Goal: Transaction & Acquisition: Purchase product/service

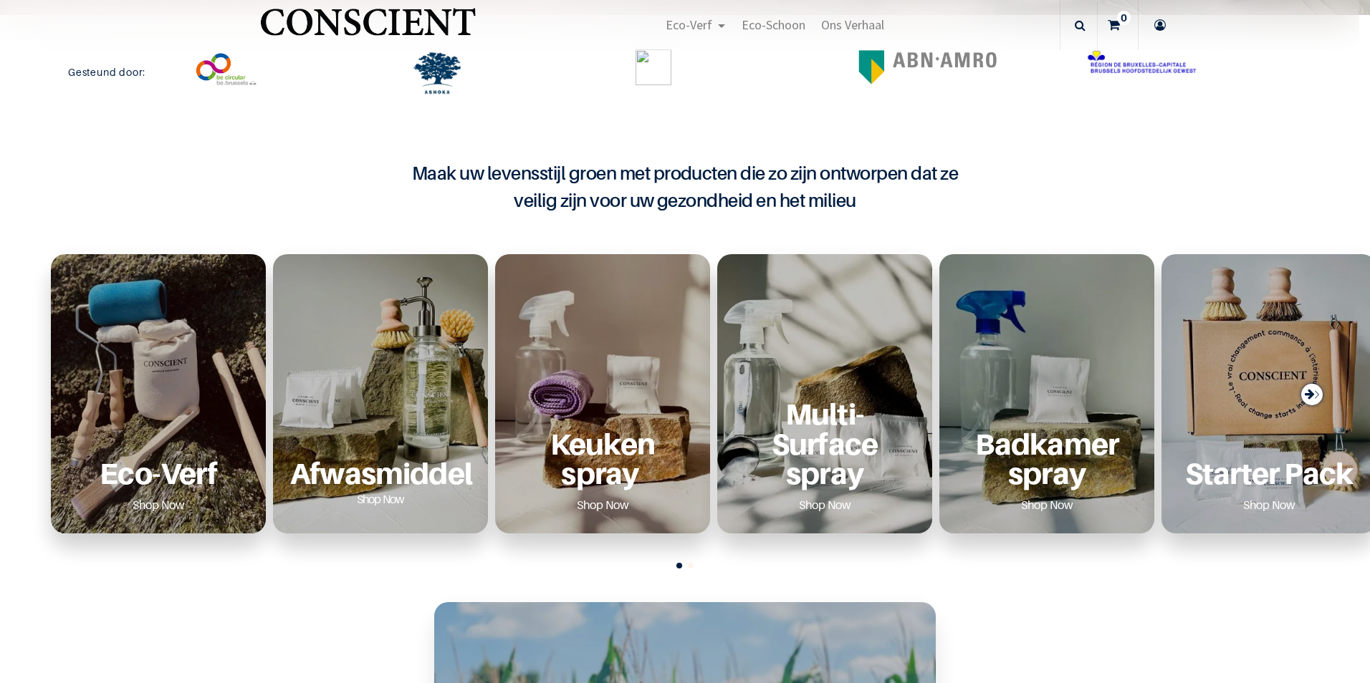
scroll to position [573, 0]
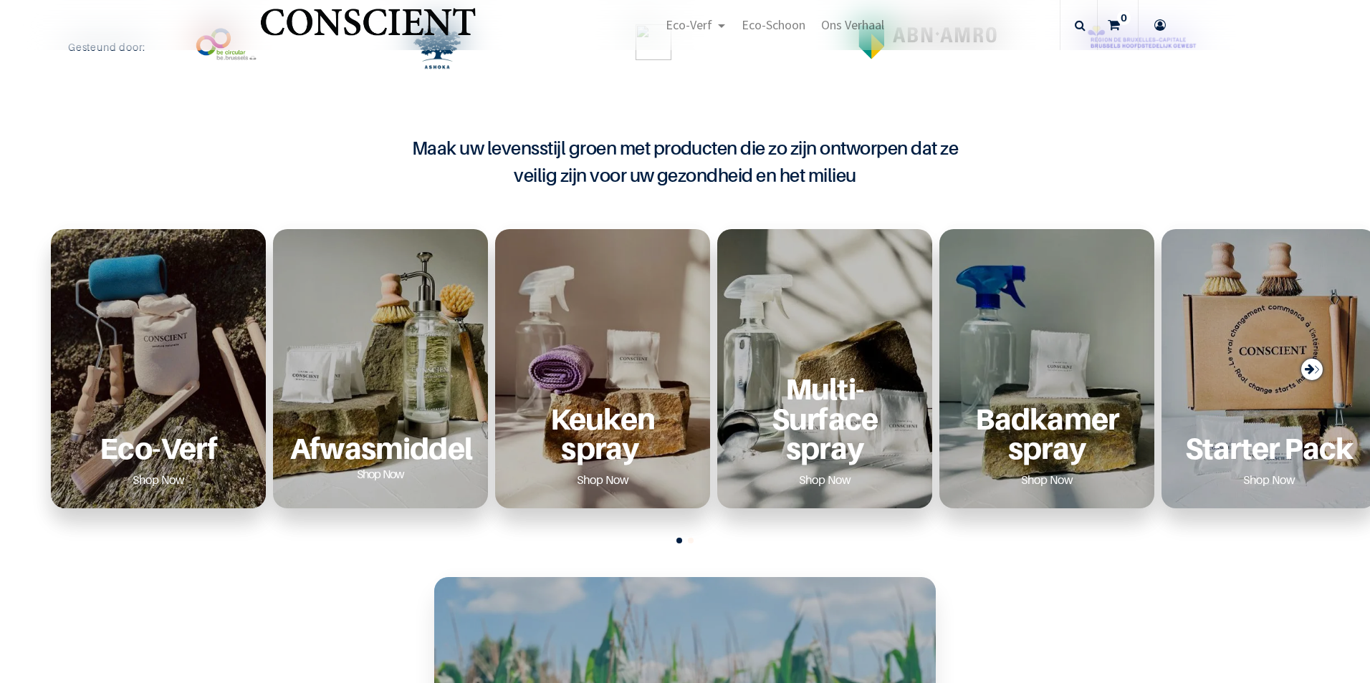
click at [380, 350] on div "Afwasmiddel Shop Now" at bounding box center [380, 368] width 215 height 279
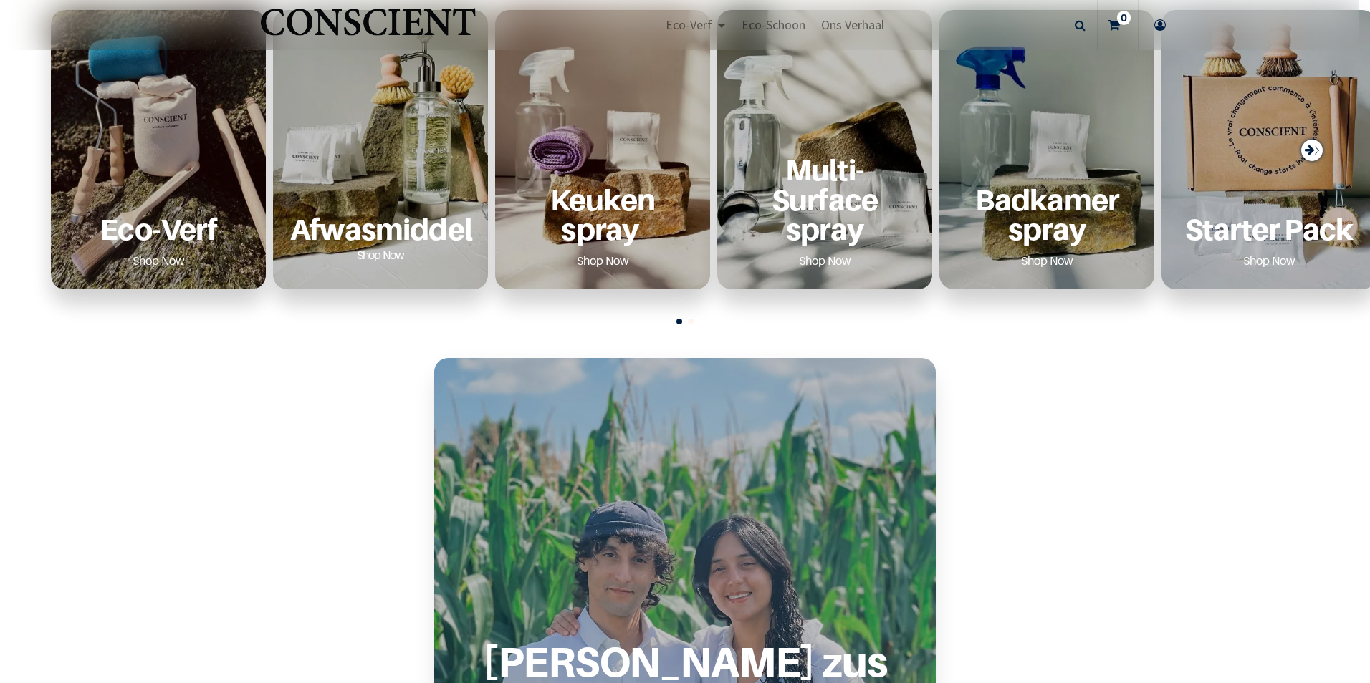
scroll to position [788, 0]
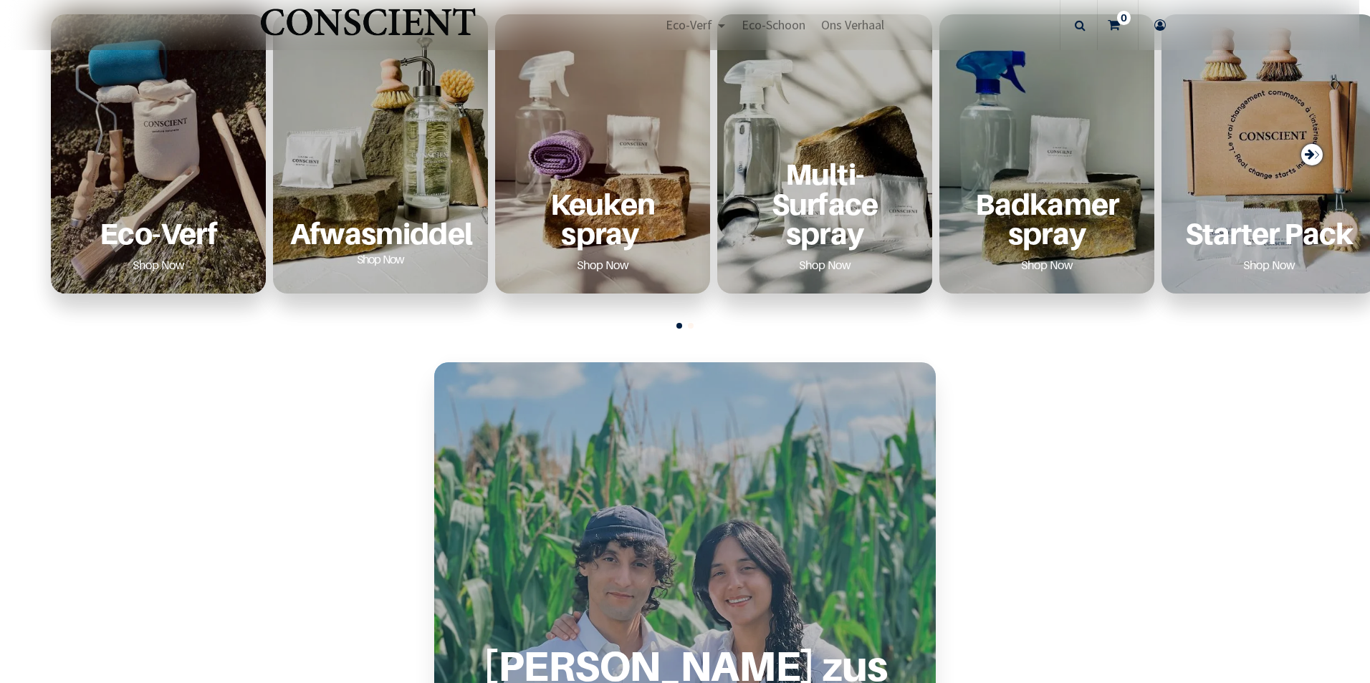
click at [373, 260] on link "Shop Now" at bounding box center [381, 259] width 82 height 23
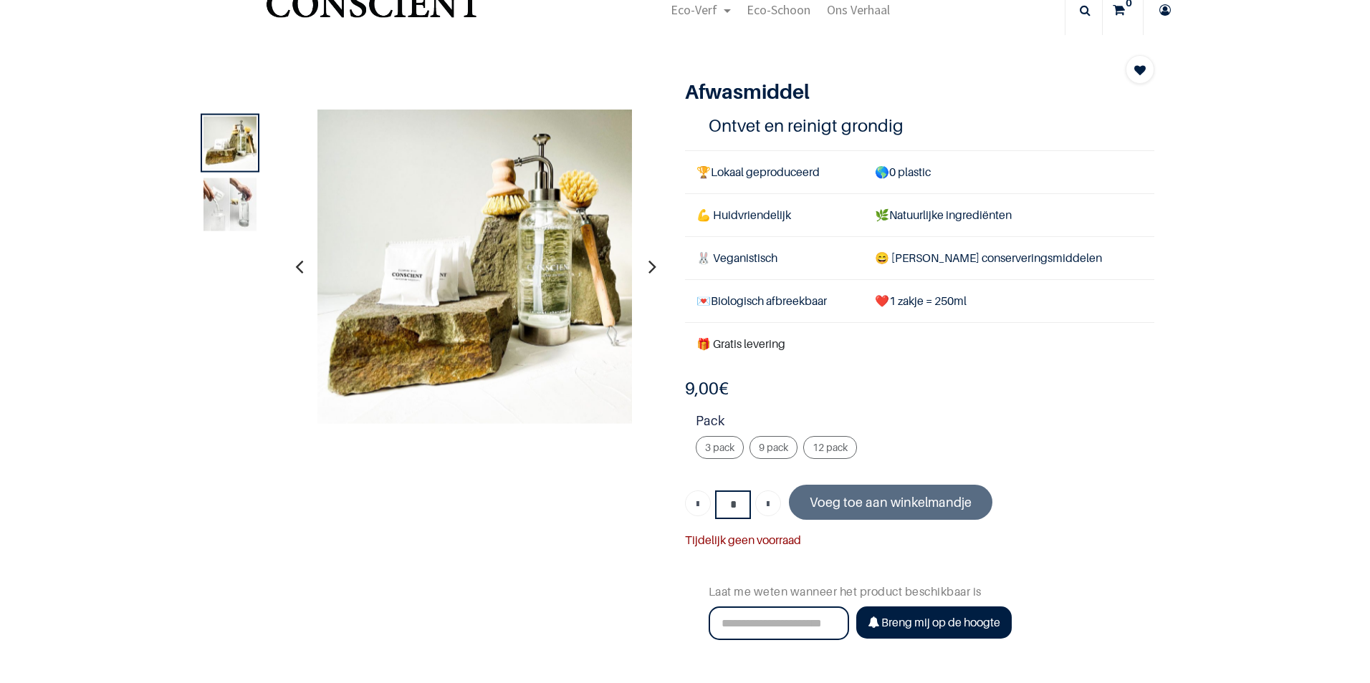
scroll to position [72, 0]
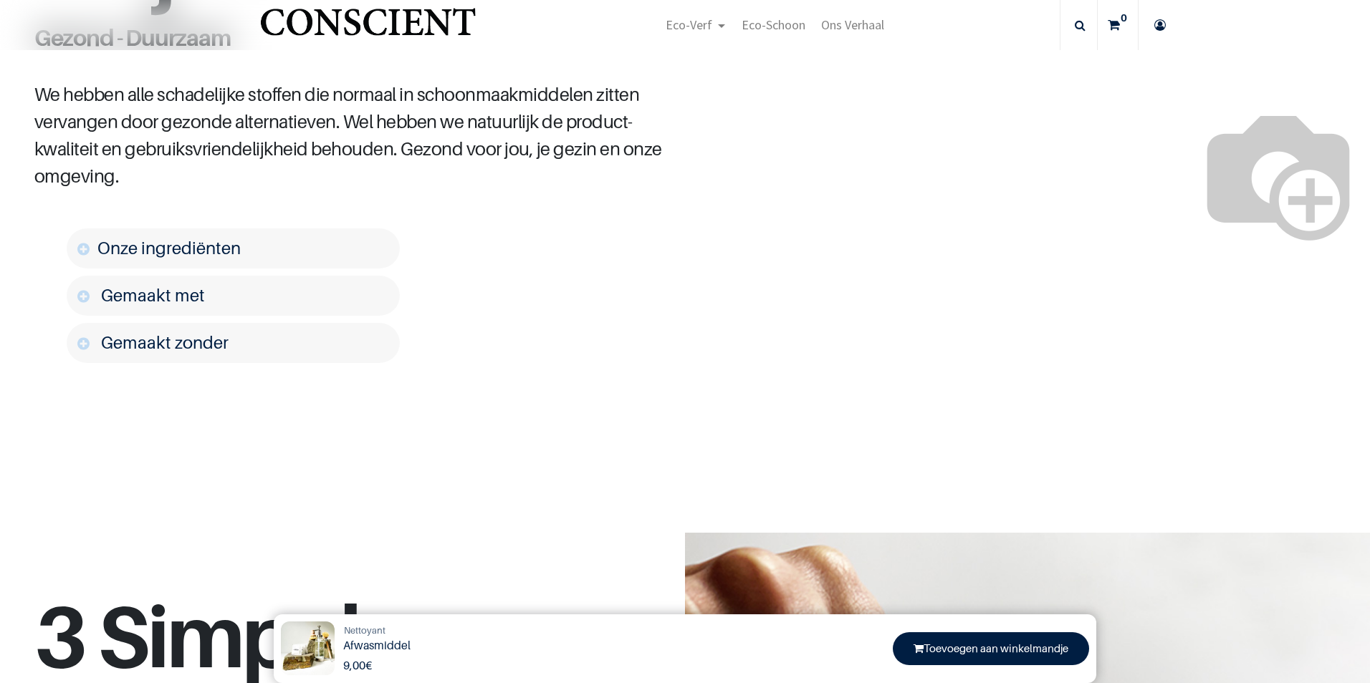
scroll to position [788, 0]
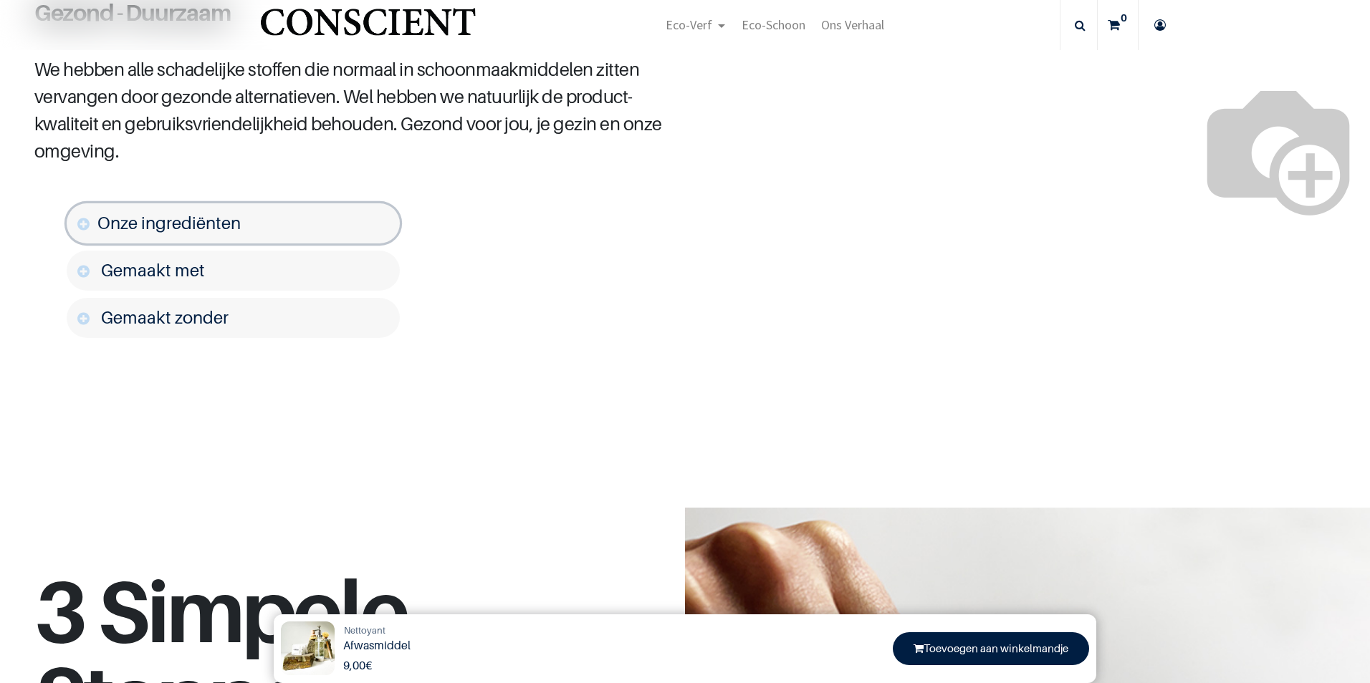
click at [199, 234] on span "Onze ingrediënten" at bounding box center [168, 223] width 143 height 21
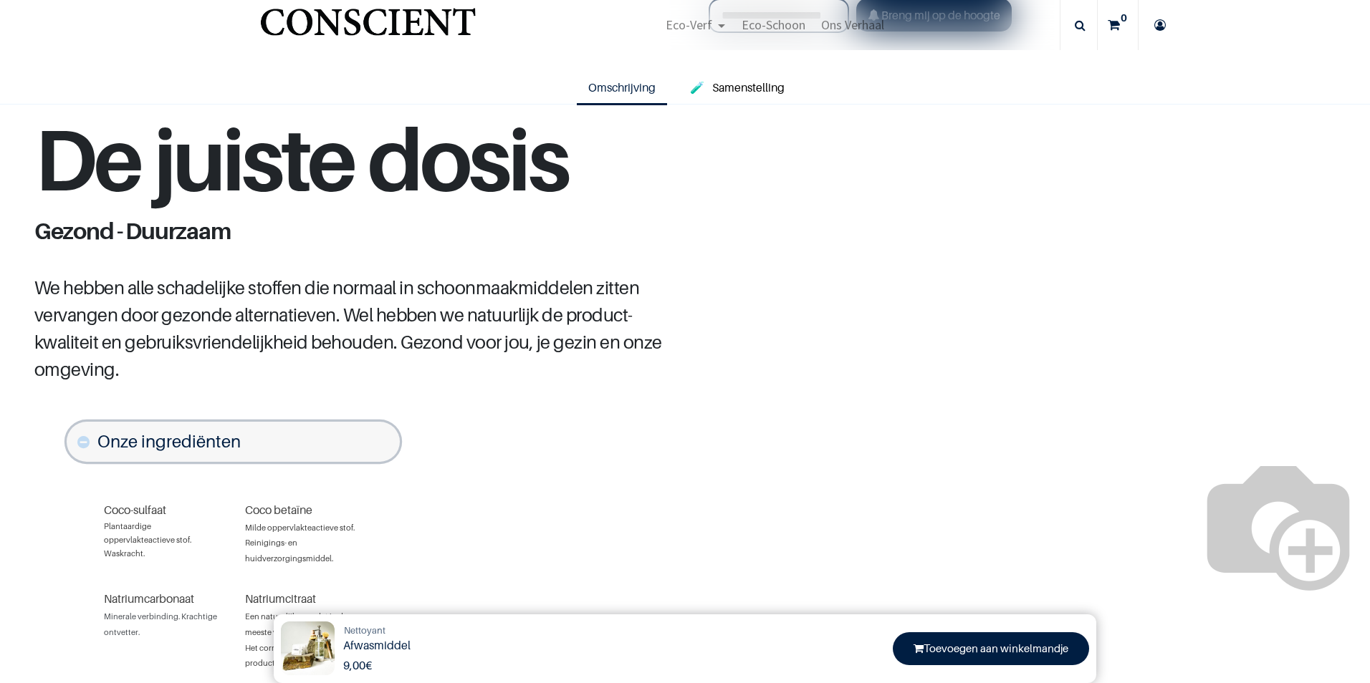
scroll to position [68, 0]
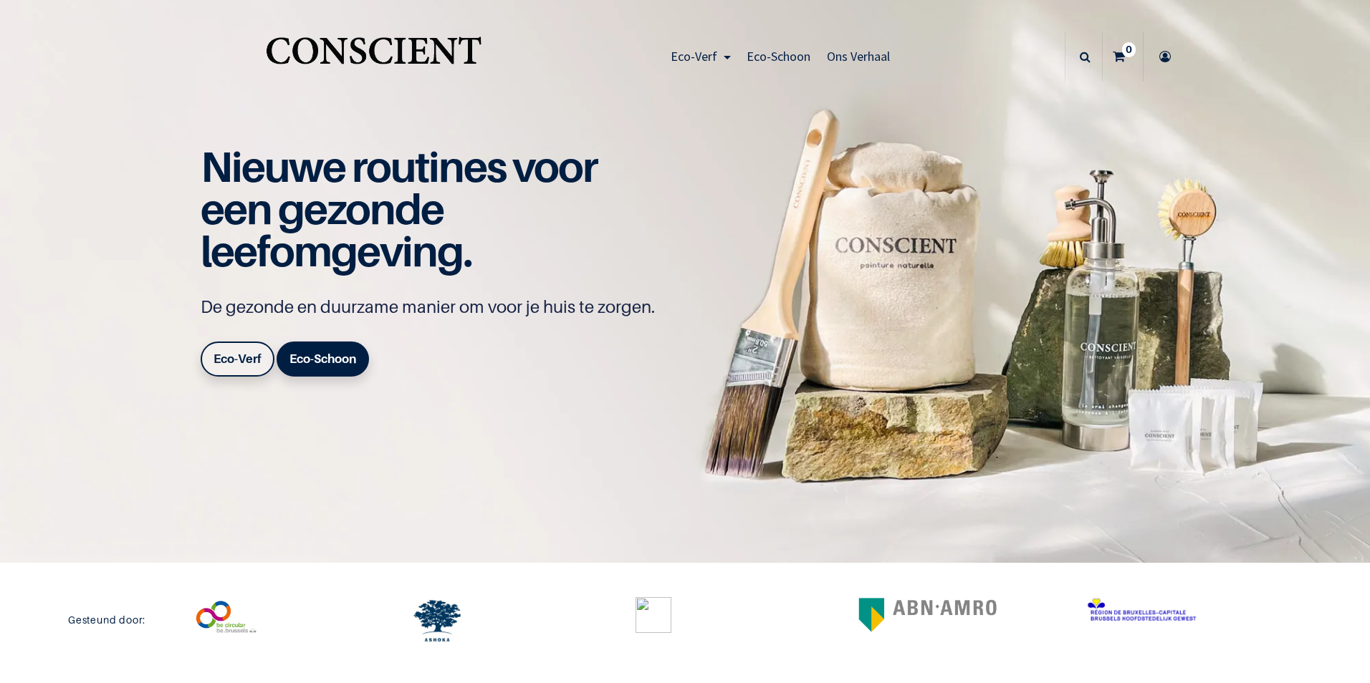
click at [218, 358] on b "Eco-Verf" at bounding box center [237, 359] width 48 height 14
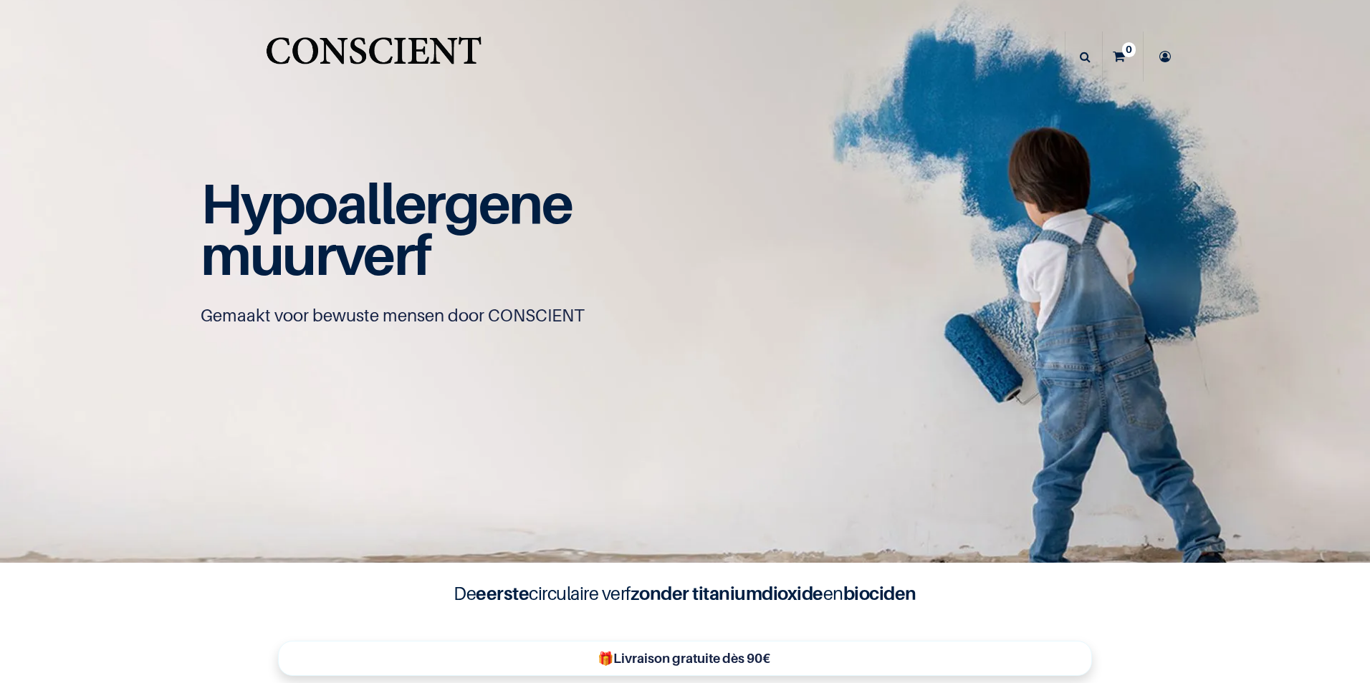
scroll to position [1, 0]
click at [769, 63] on span "Eco-Schoon" at bounding box center [778, 56] width 64 height 16
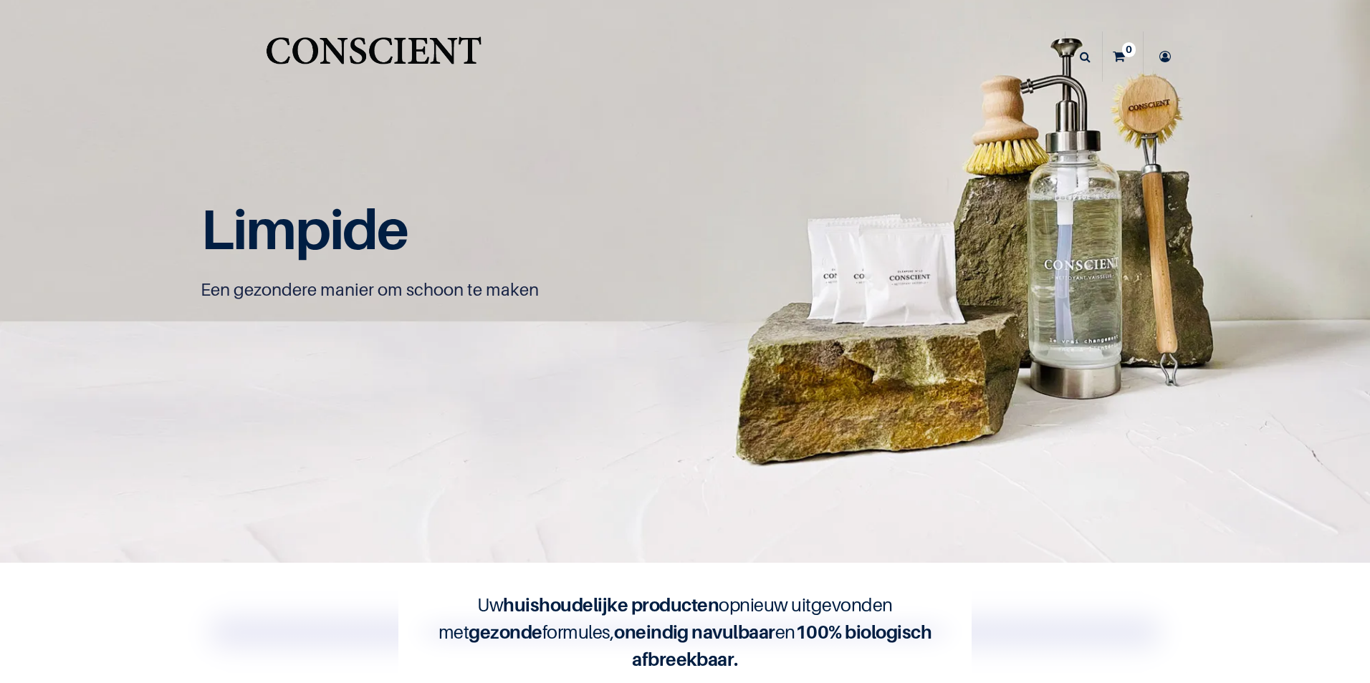
scroll to position [1, 0]
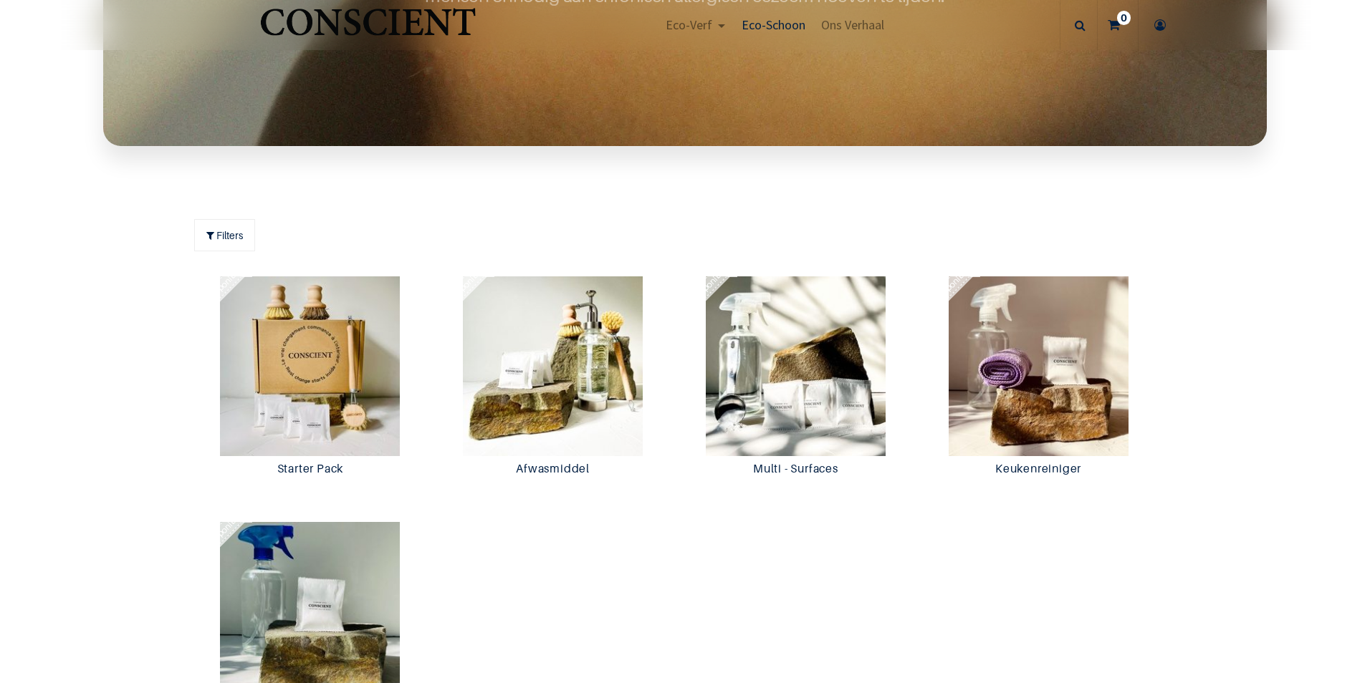
scroll to position [1075, 0]
click at [550, 309] on img at bounding box center [553, 366] width 236 height 180
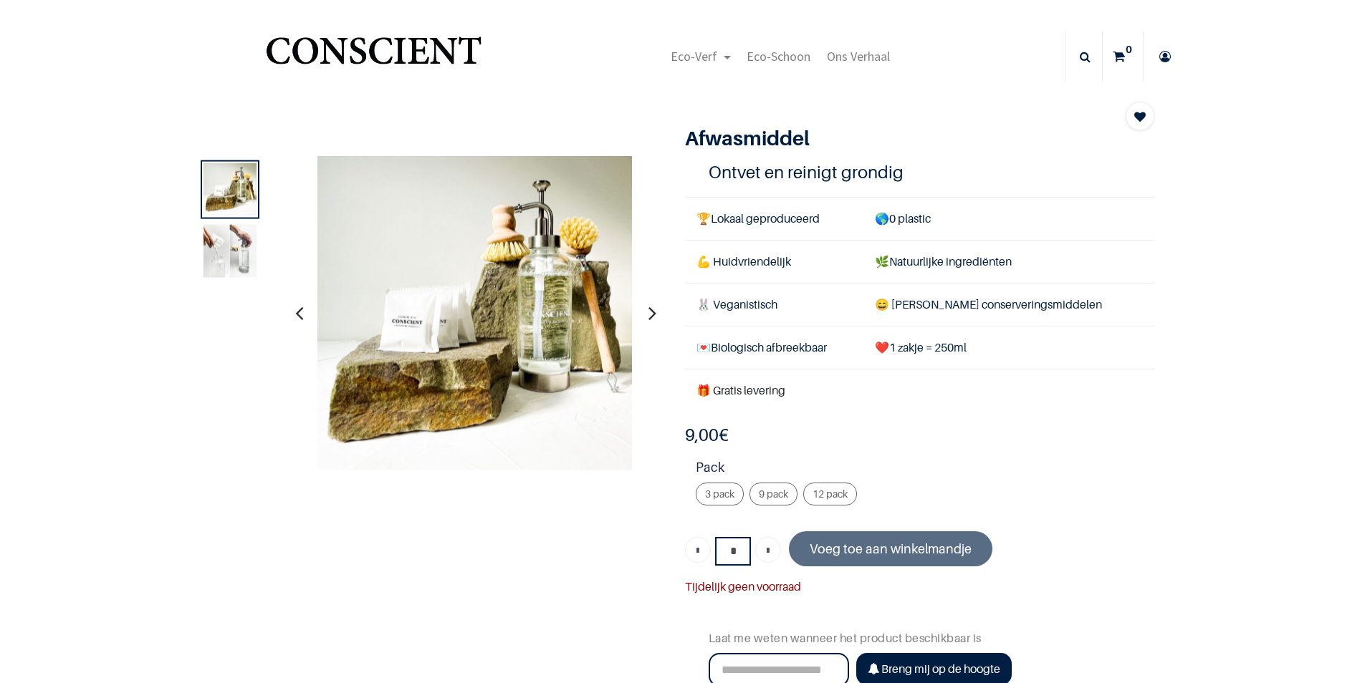
click at [203, 244] on img at bounding box center [229, 250] width 53 height 53
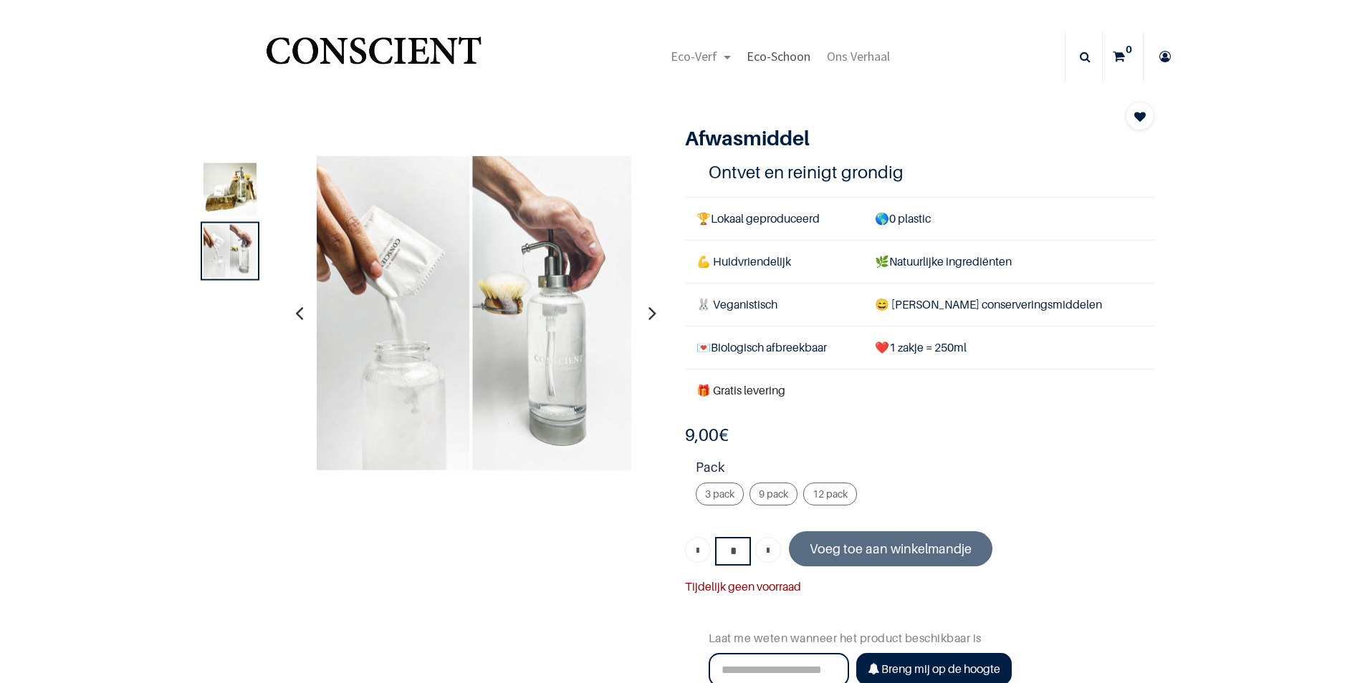
click at [786, 54] on span "Eco-Schoon" at bounding box center [778, 56] width 64 height 16
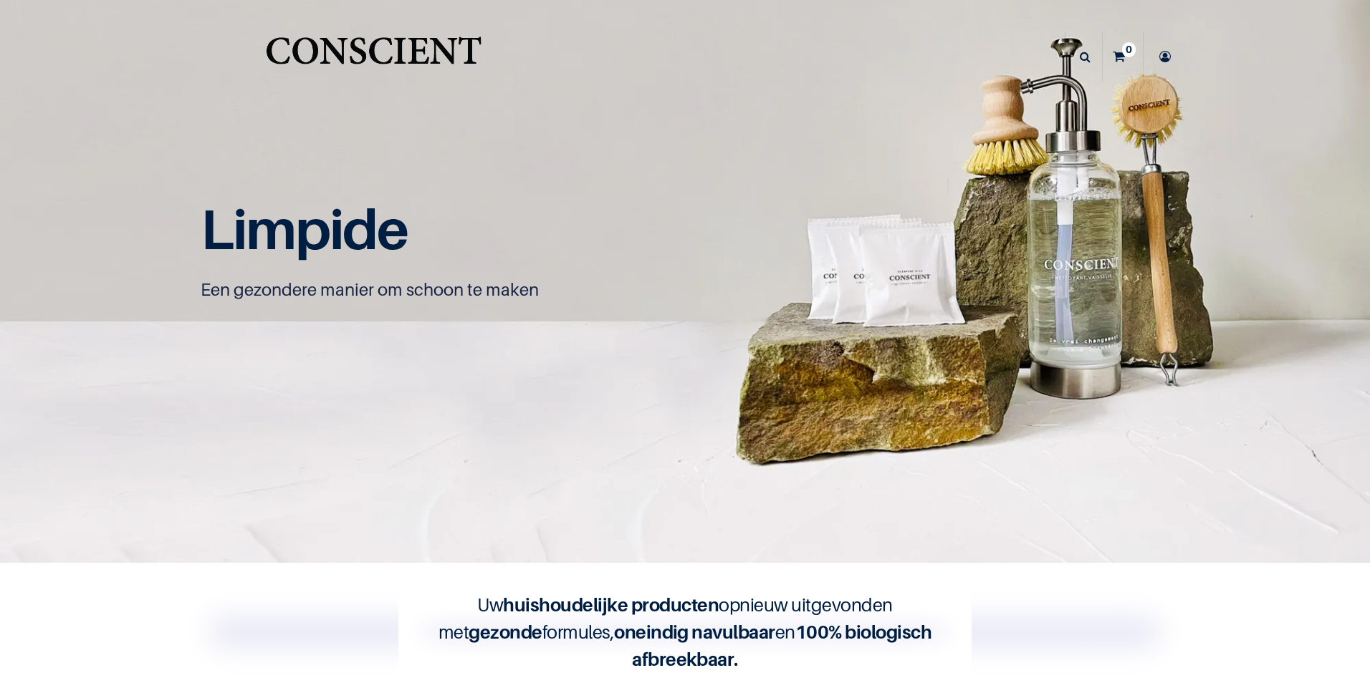
scroll to position [1, 0]
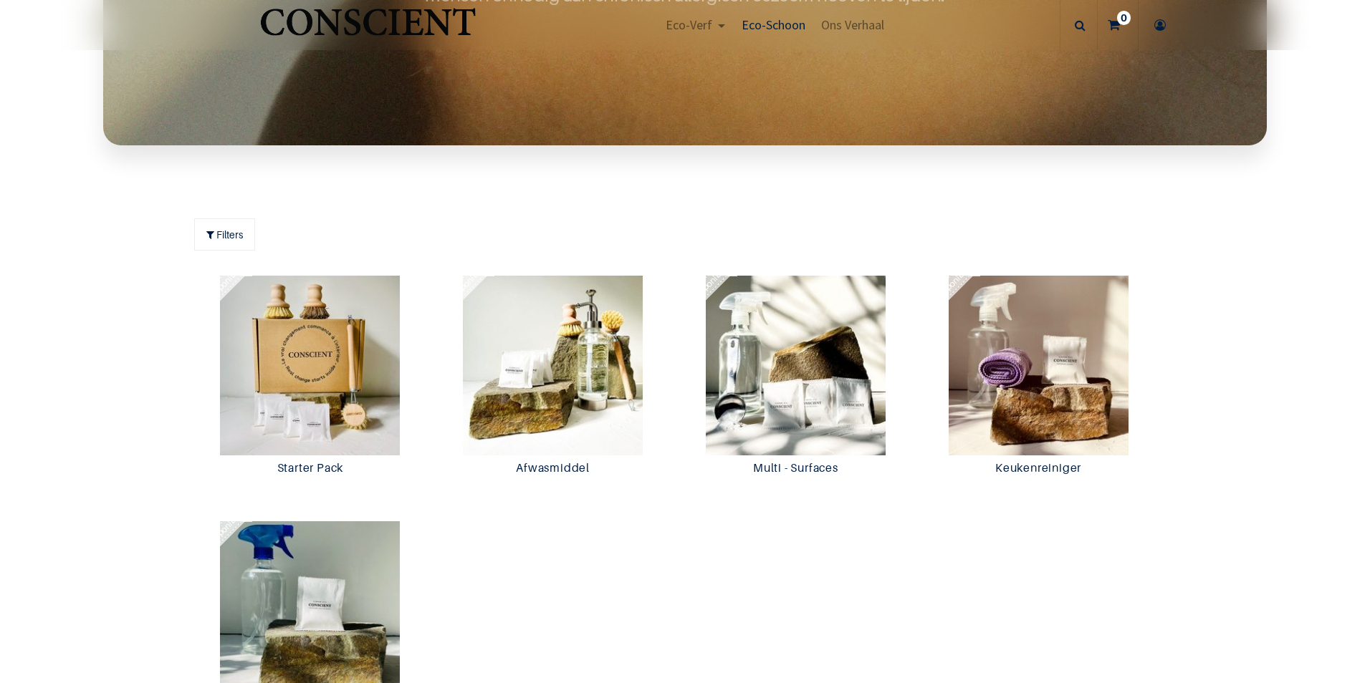
scroll to position [1147, 0]
